Goal: Task Accomplishment & Management: Manage account settings

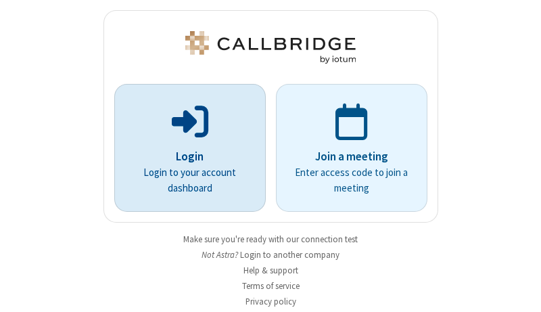
click at [184, 156] on p "Login" at bounding box center [190, 157] width 114 height 18
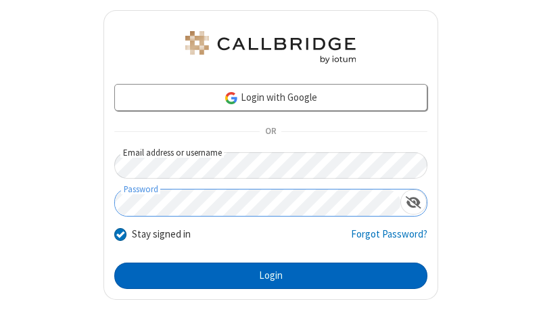
click at [265, 275] on button "Login" at bounding box center [270, 275] width 313 height 27
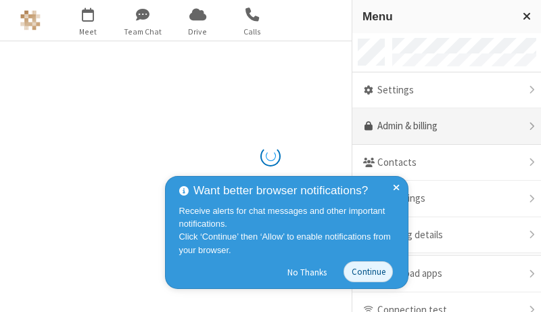
click at [441, 126] on link "Admin & billing" at bounding box center [446, 126] width 189 height 36
